Goal: Transaction & Acquisition: Purchase product/service

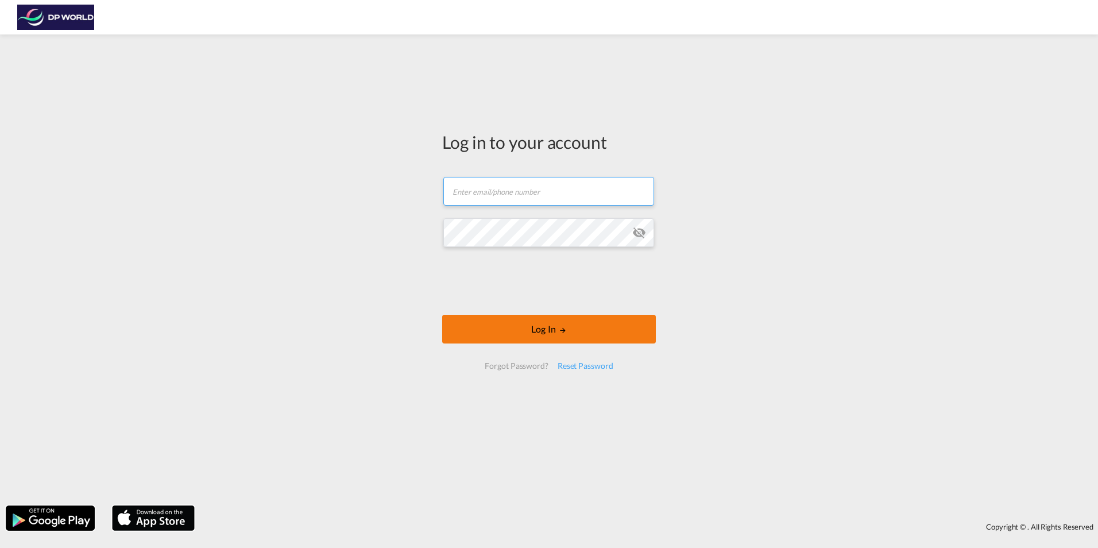
type input "a.alas@unique-usa.com"
click at [577, 322] on button "Log In" at bounding box center [549, 329] width 214 height 29
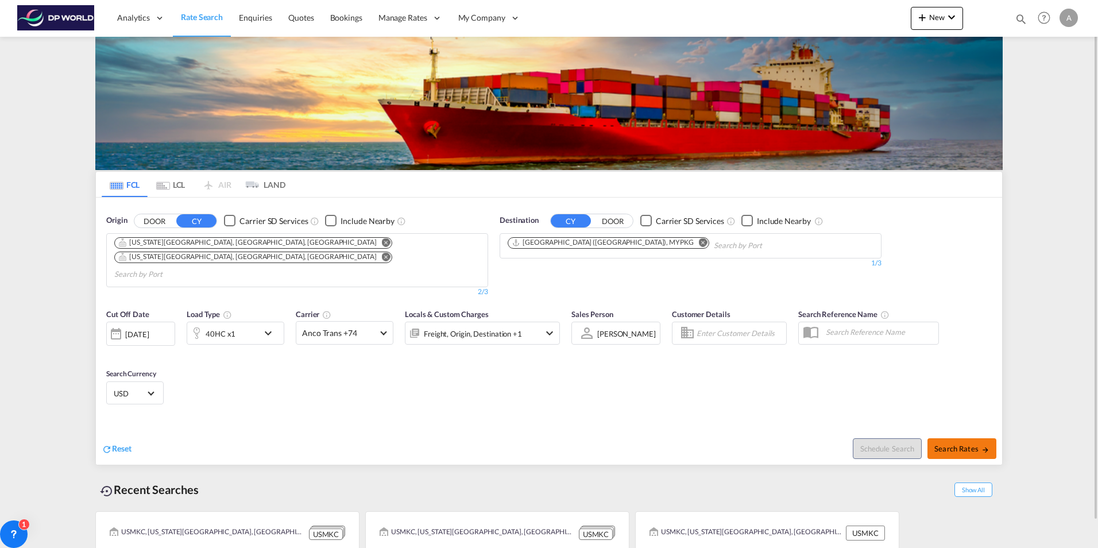
click at [963, 444] on span "Search Rates" at bounding box center [962, 448] width 55 height 9
type input "USMKC,USKCK to MYPKG / [DATE]"
click at [971, 444] on span "Search Rates" at bounding box center [962, 448] width 55 height 9
type input "USMKC,USKCK to MYPKG / [DATE]"
